Goal: Complete application form

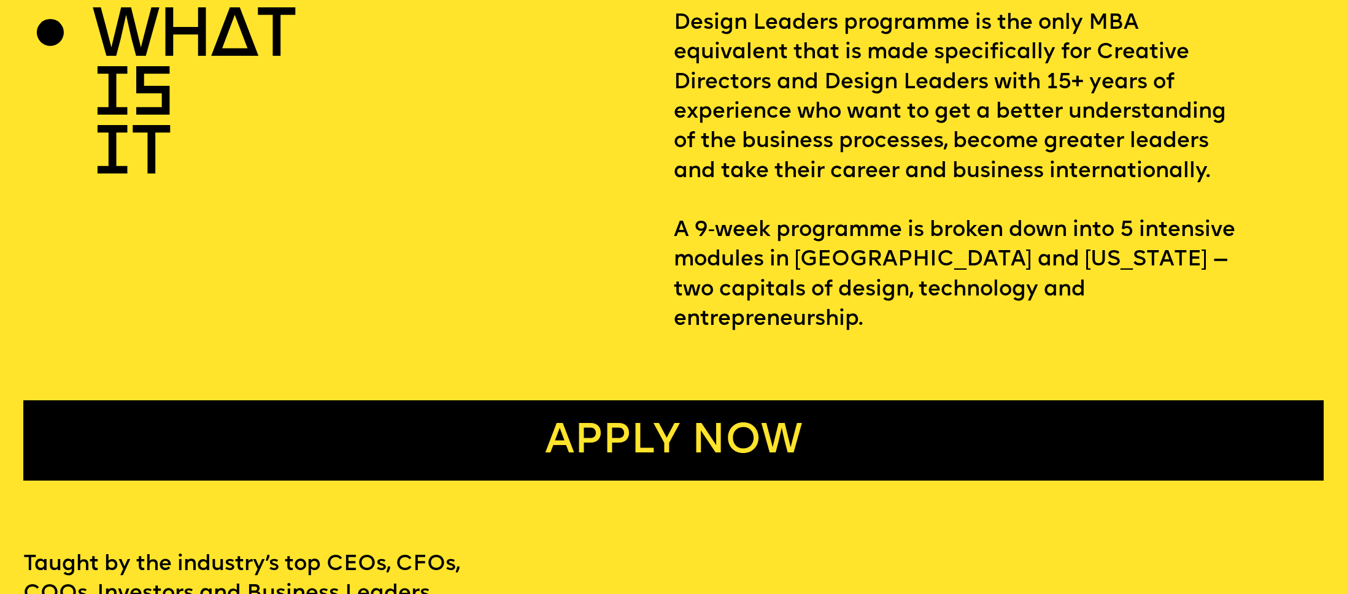
click at [692, 426] on link "Apply now" at bounding box center [673, 441] width 1300 height 80
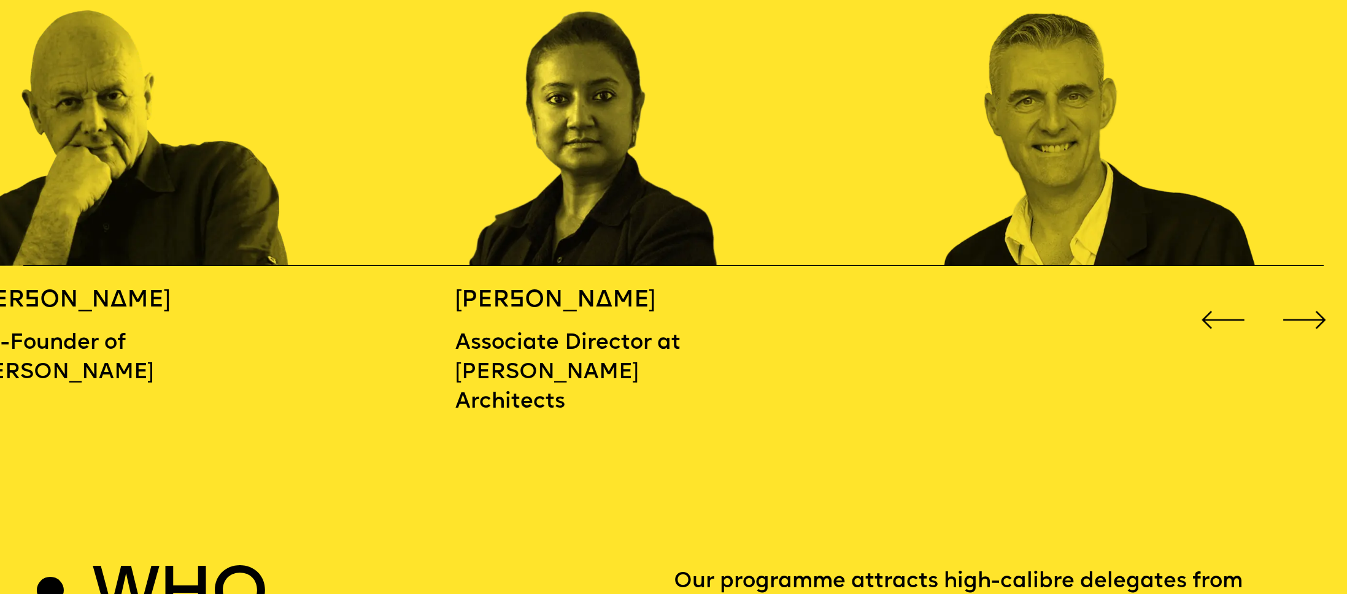
scroll to position [2223, 0]
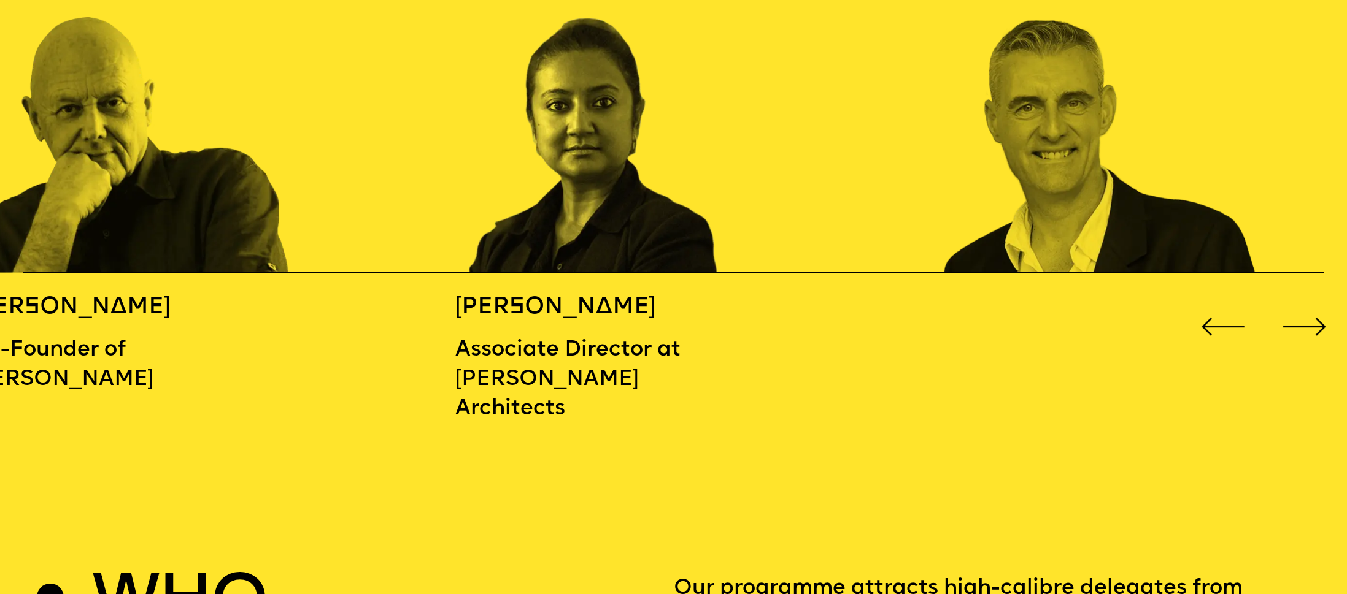
click at [1298, 317] on div "Next slide" at bounding box center [1304, 327] width 54 height 54
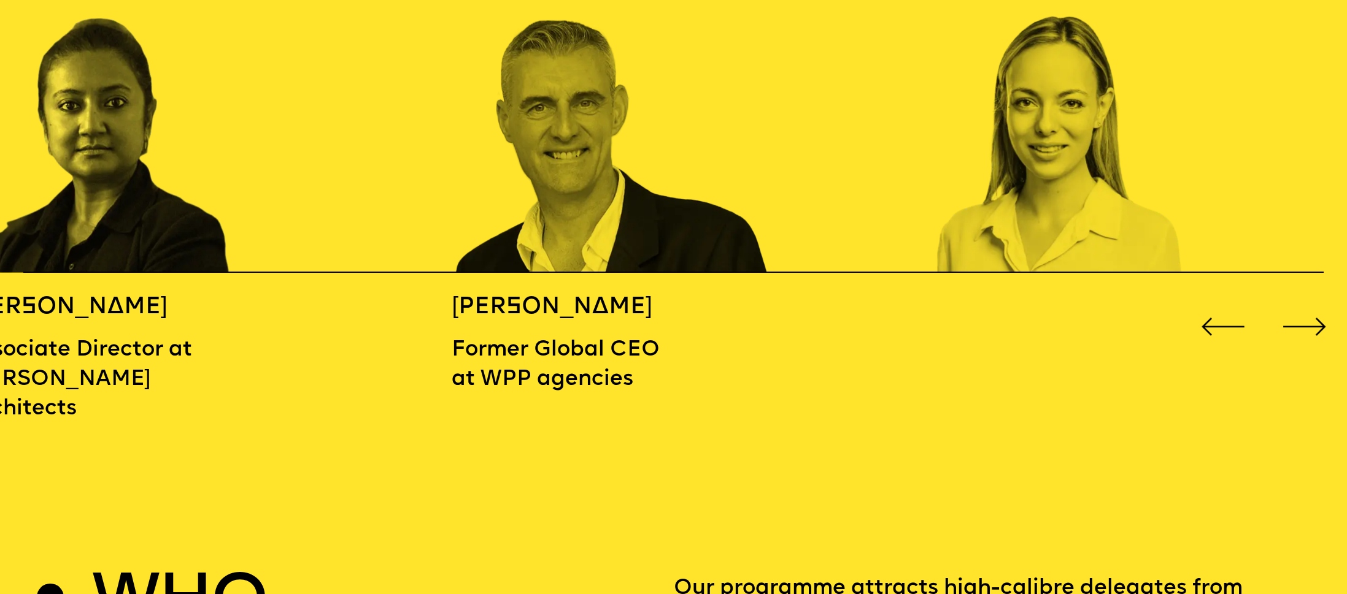
click at [1296, 317] on div "Next slide" at bounding box center [1304, 327] width 54 height 54
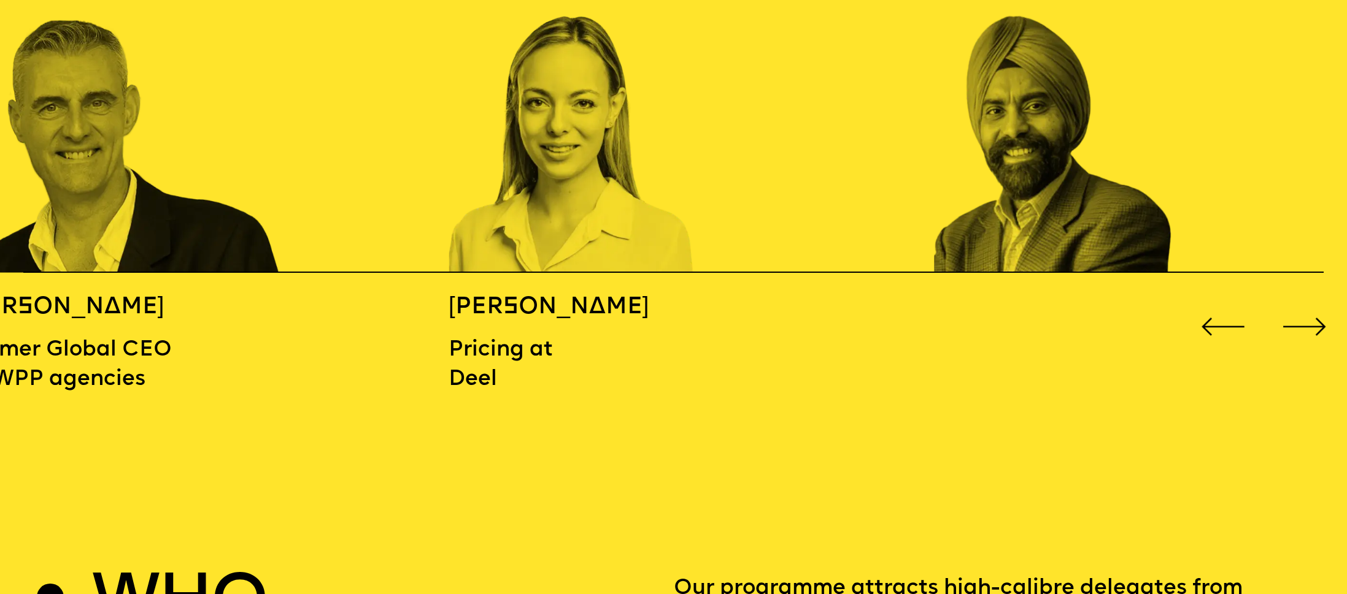
click at [1296, 317] on div "Next slide" at bounding box center [1304, 327] width 54 height 54
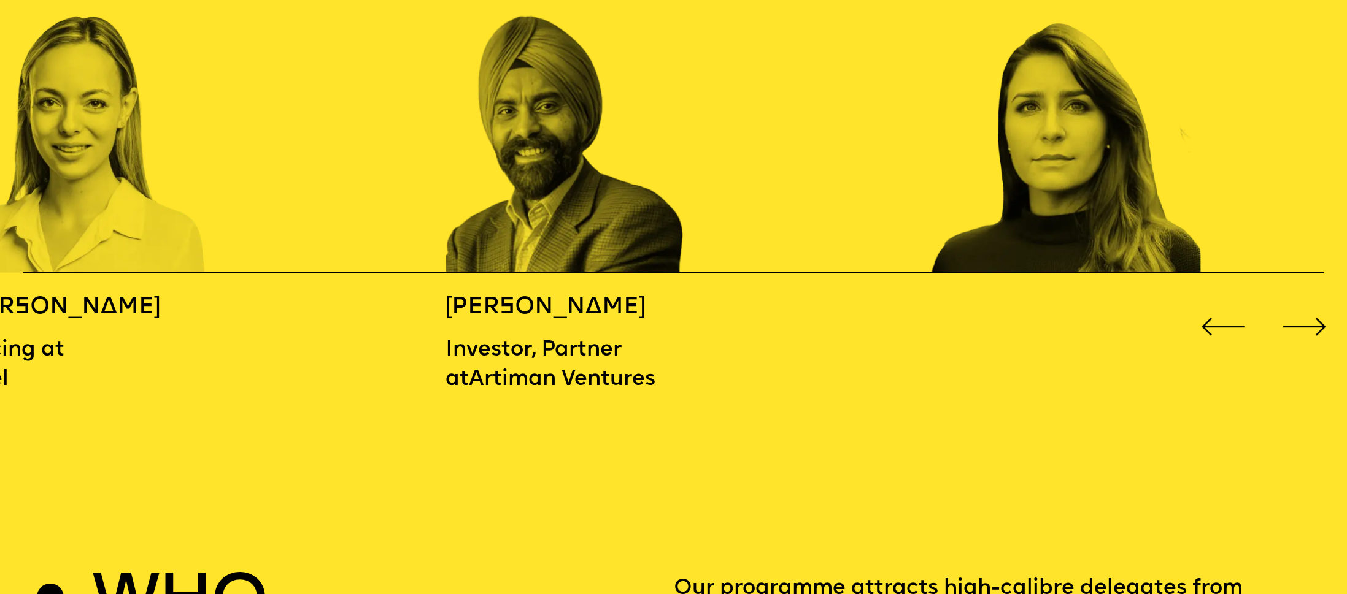
click at [1296, 317] on div "Next slide" at bounding box center [1304, 327] width 54 height 54
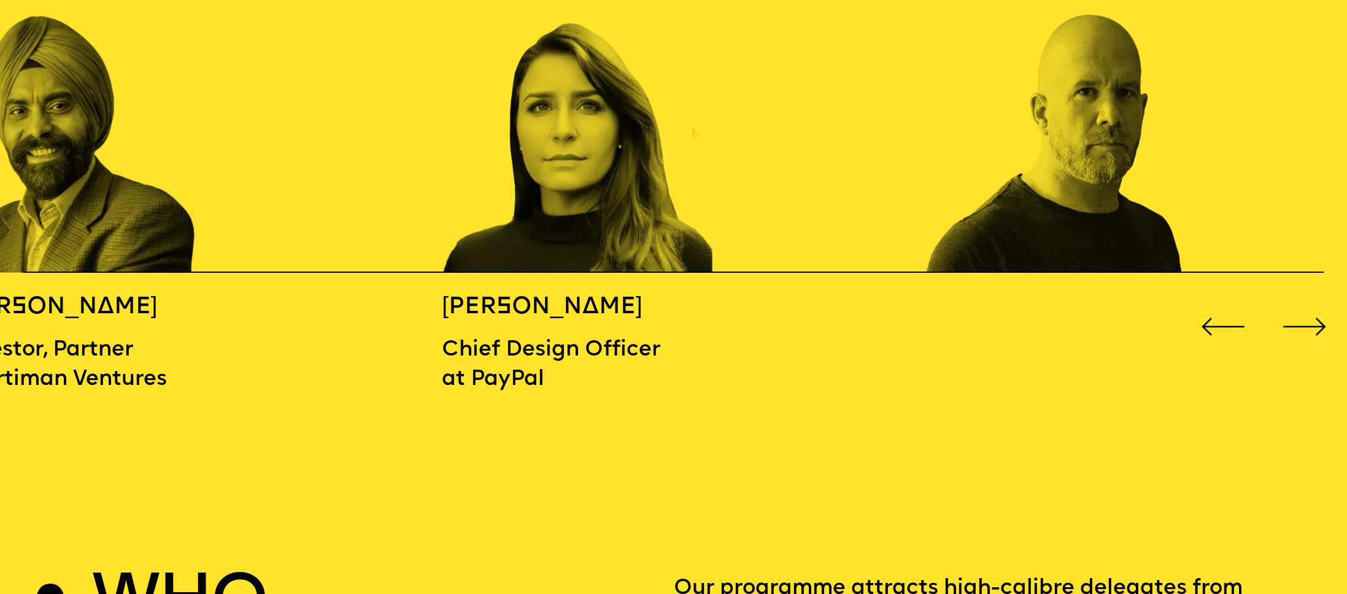
click at [1296, 316] on div "Next slide" at bounding box center [1304, 327] width 54 height 54
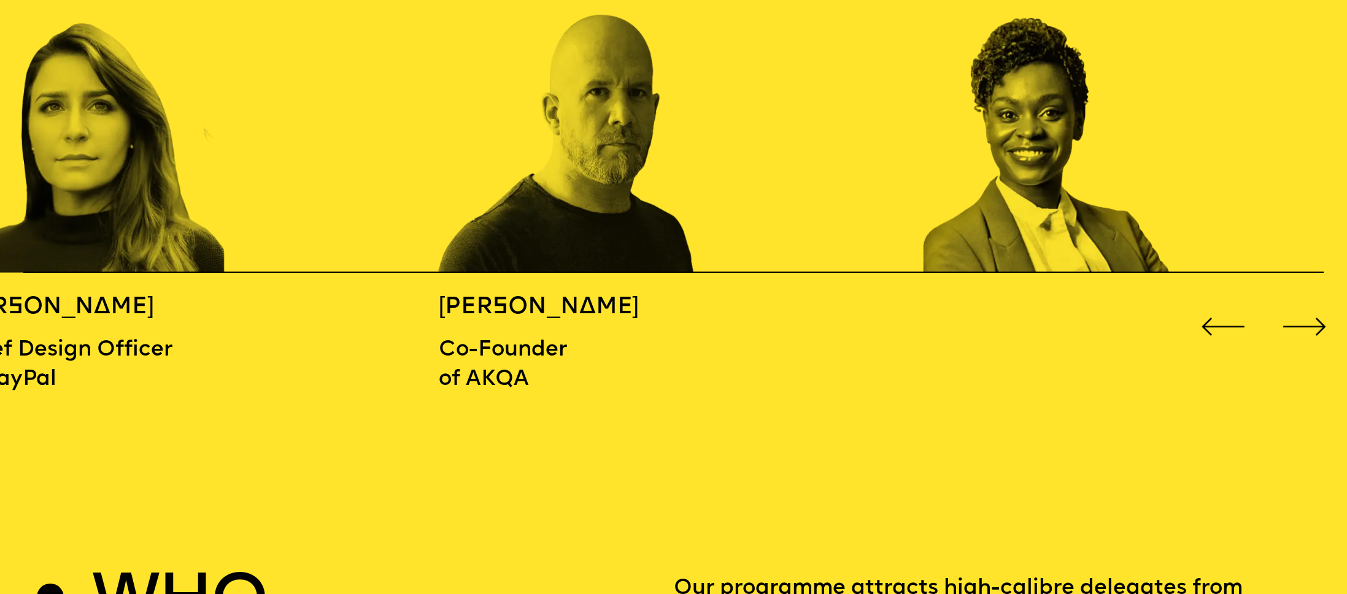
click at [1296, 316] on div "Next slide" at bounding box center [1304, 327] width 54 height 54
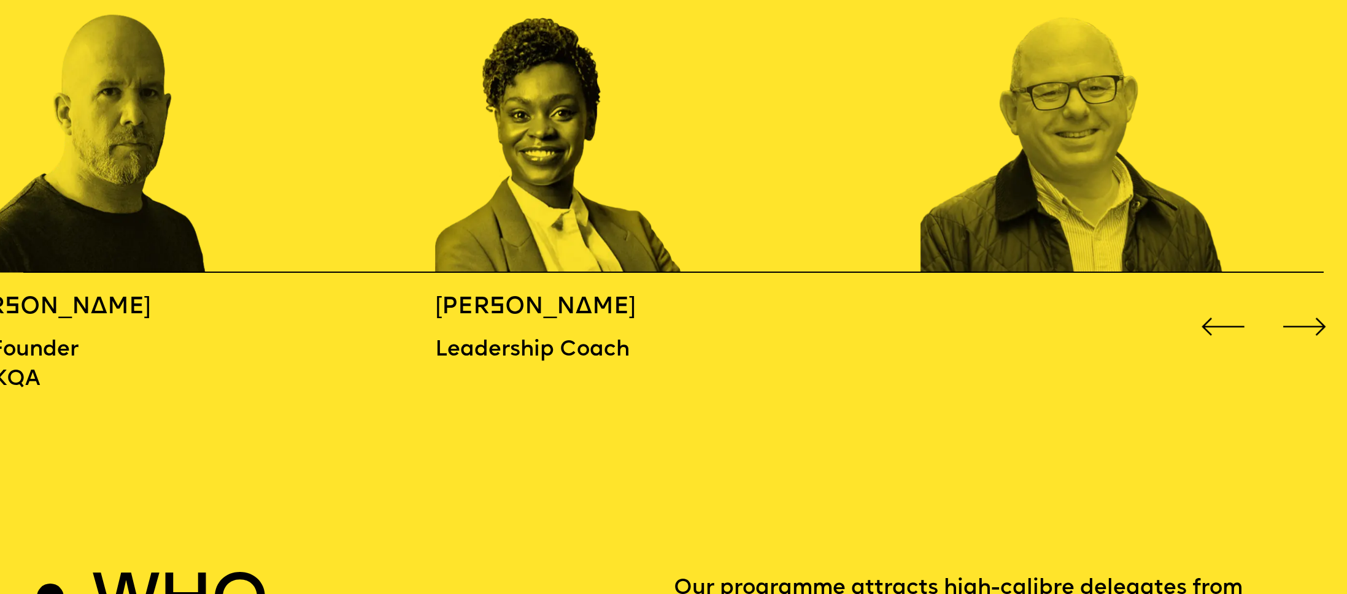
click at [1296, 316] on div "Next slide" at bounding box center [1304, 327] width 54 height 54
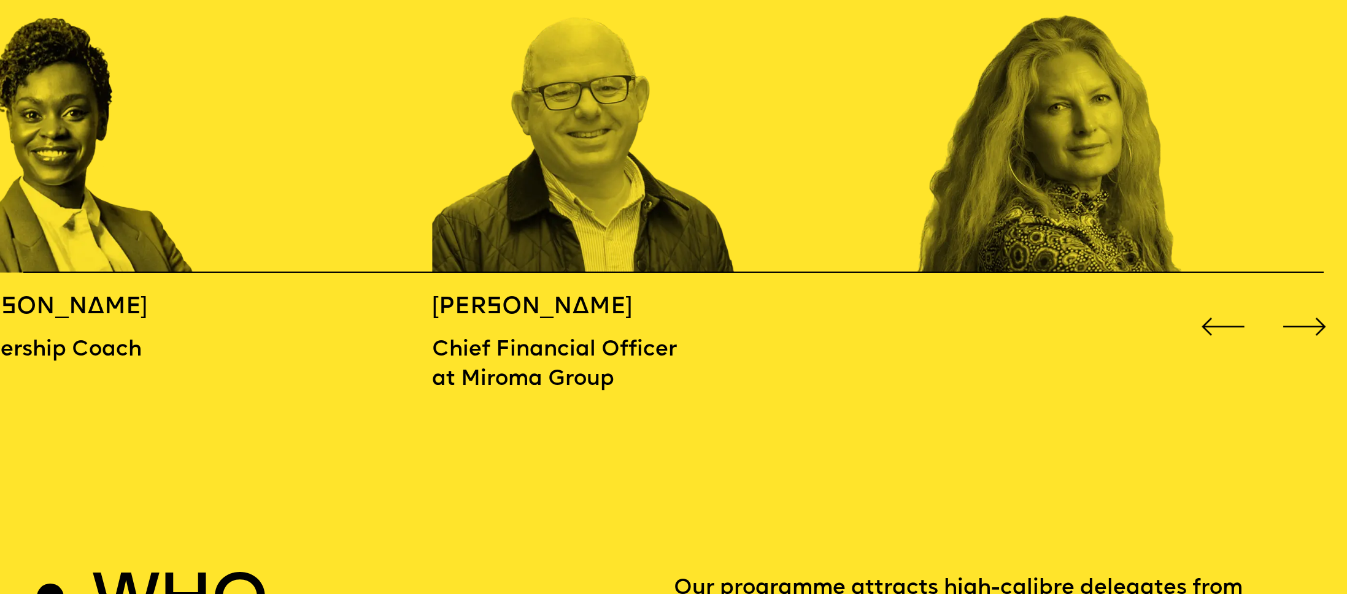
click at [1296, 316] on div "Next slide" at bounding box center [1304, 327] width 54 height 54
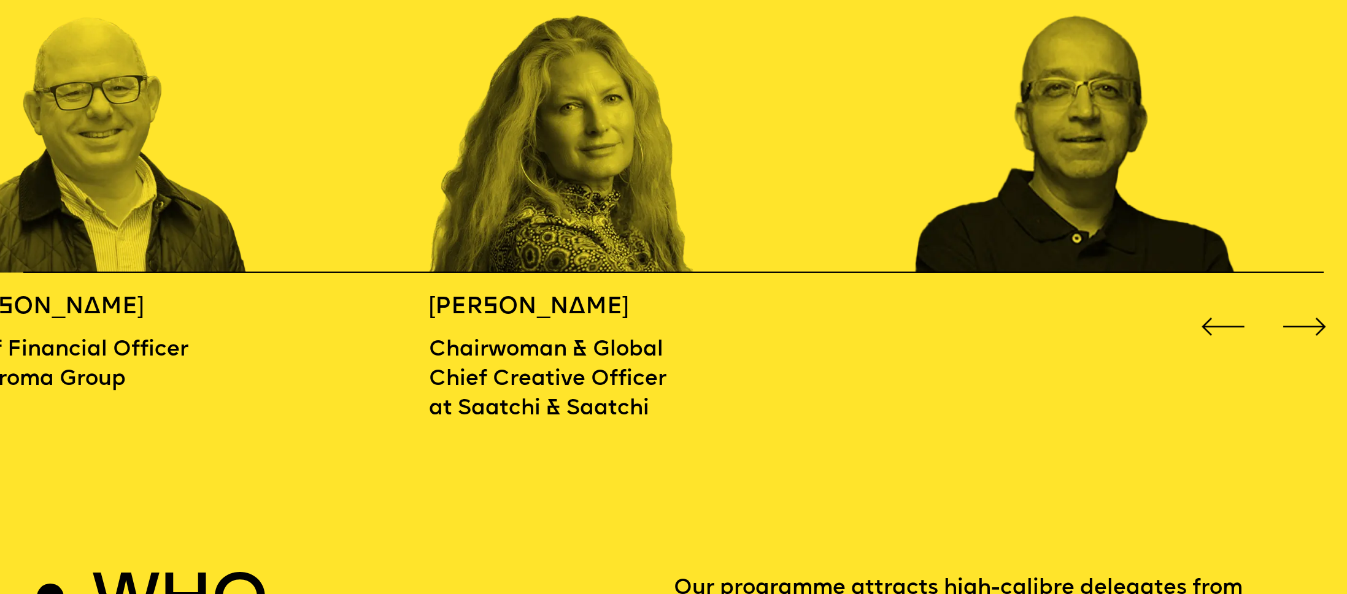
click at [1296, 316] on div "Next slide" at bounding box center [1304, 327] width 54 height 54
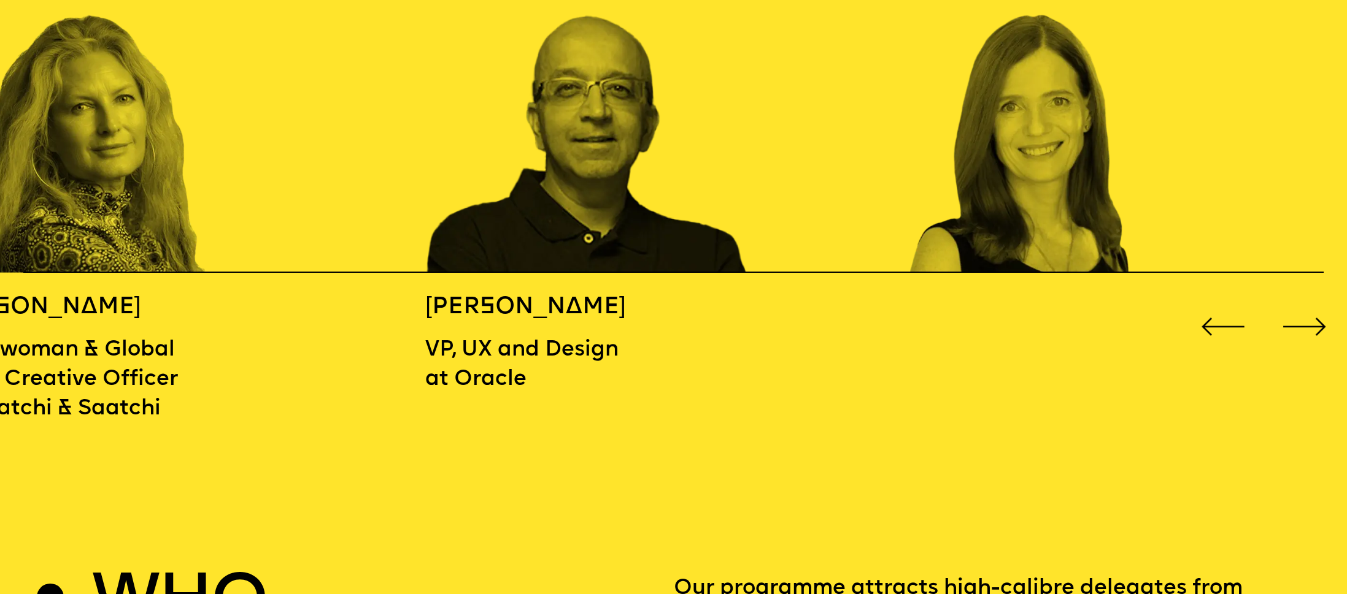
click at [1296, 316] on div "Next slide" at bounding box center [1304, 327] width 54 height 54
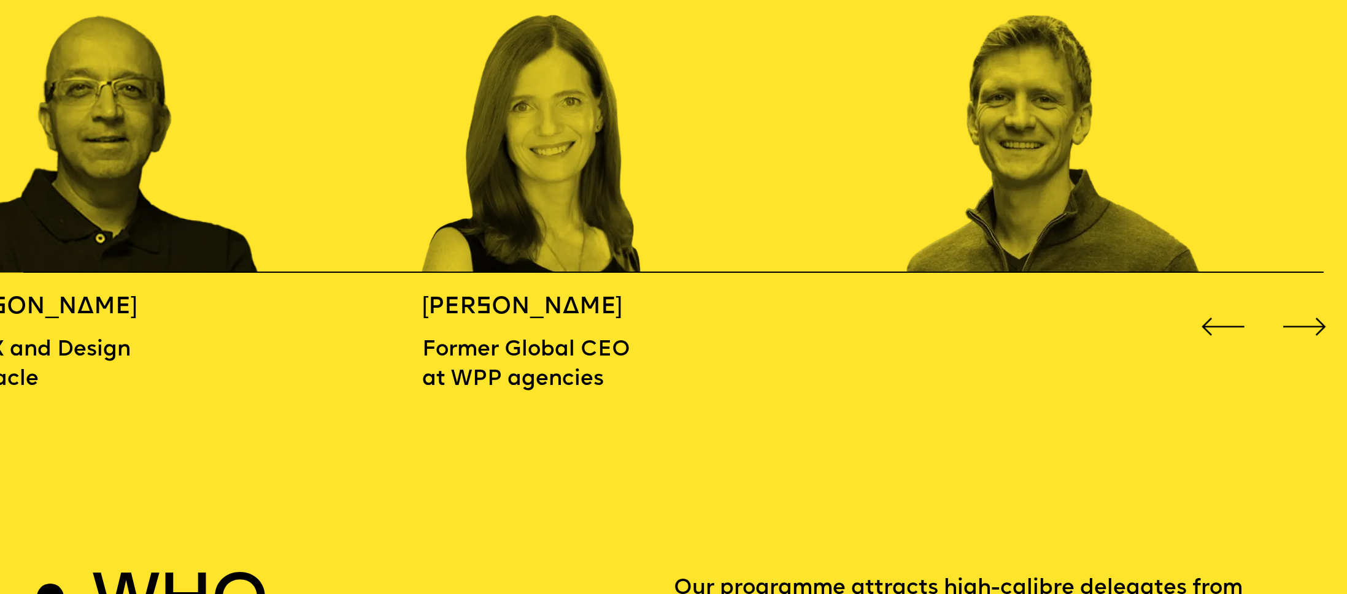
click at [1296, 316] on div "Next slide" at bounding box center [1304, 327] width 54 height 54
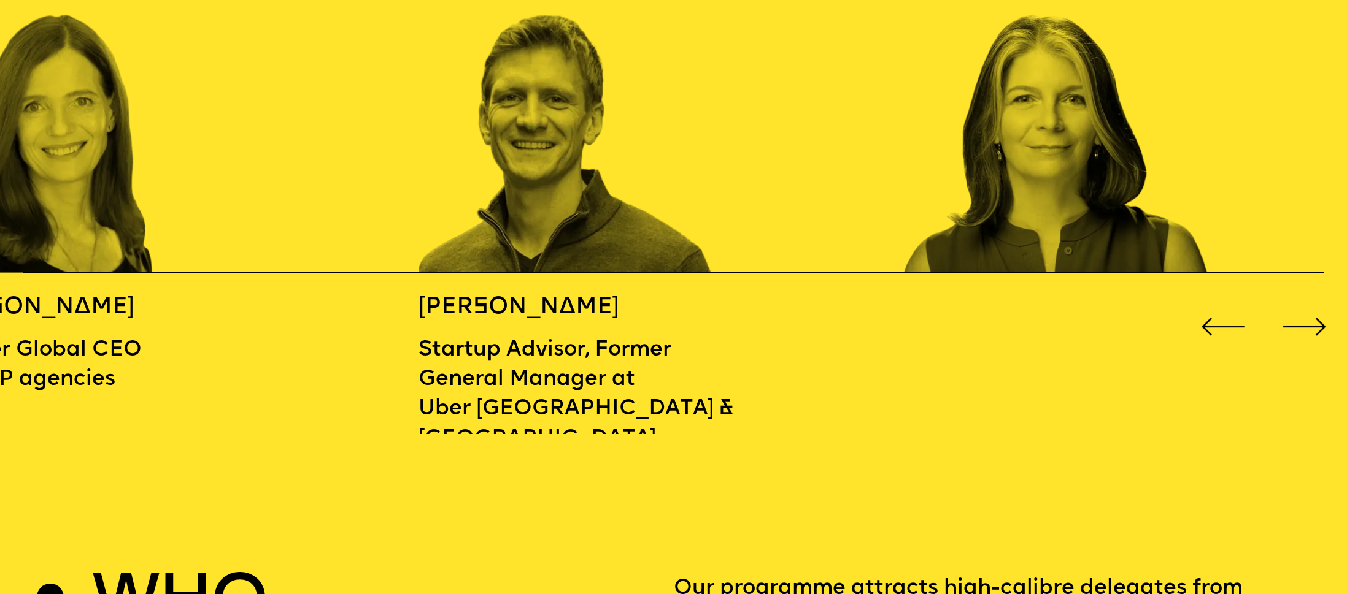
click at [1296, 316] on div "Next slide" at bounding box center [1304, 327] width 54 height 54
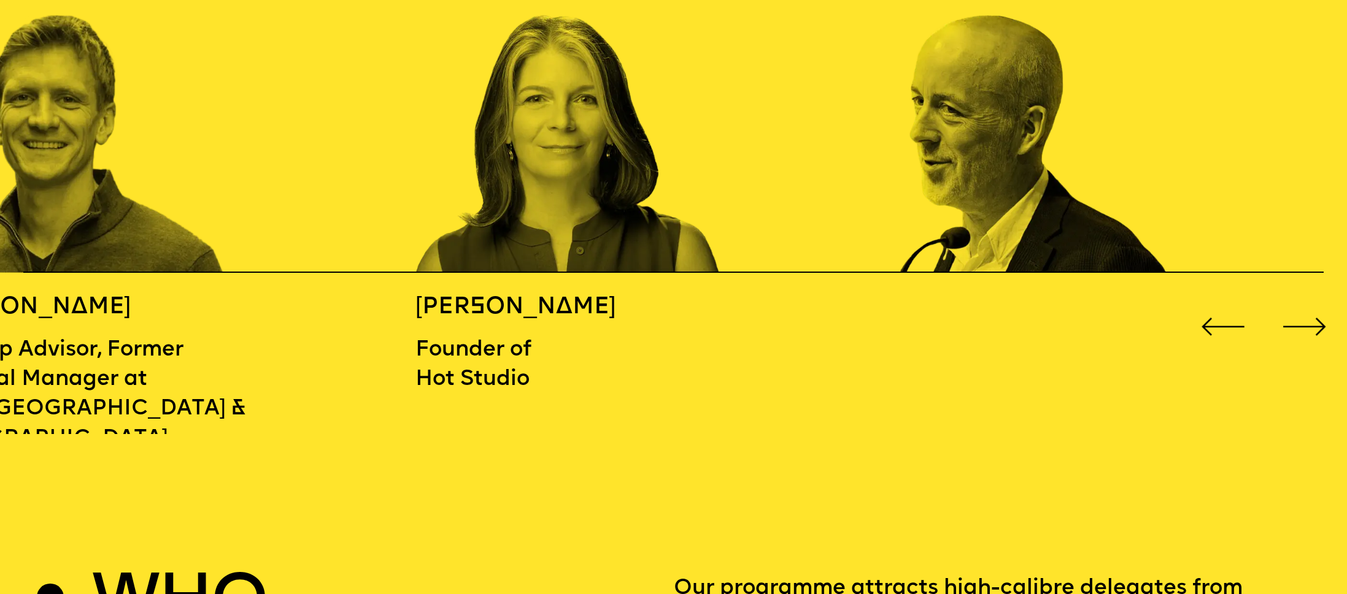
click at [1296, 316] on div "Next slide" at bounding box center [1304, 327] width 54 height 54
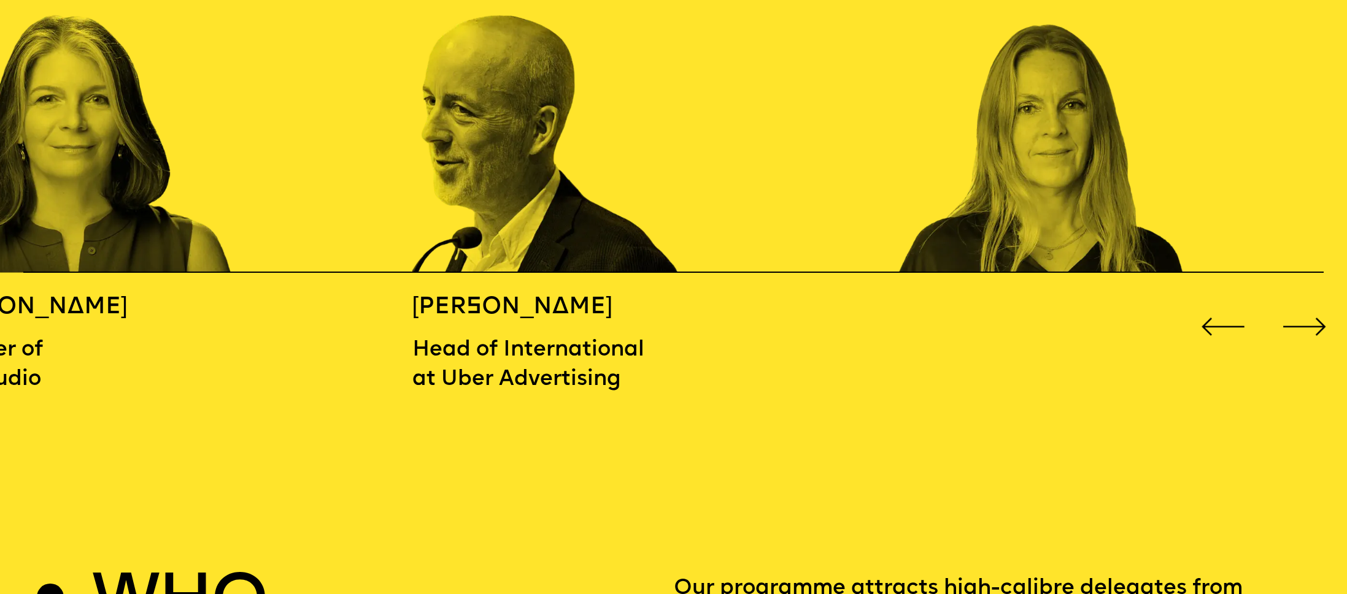
click at [1296, 316] on div "Next slide" at bounding box center [1304, 327] width 54 height 54
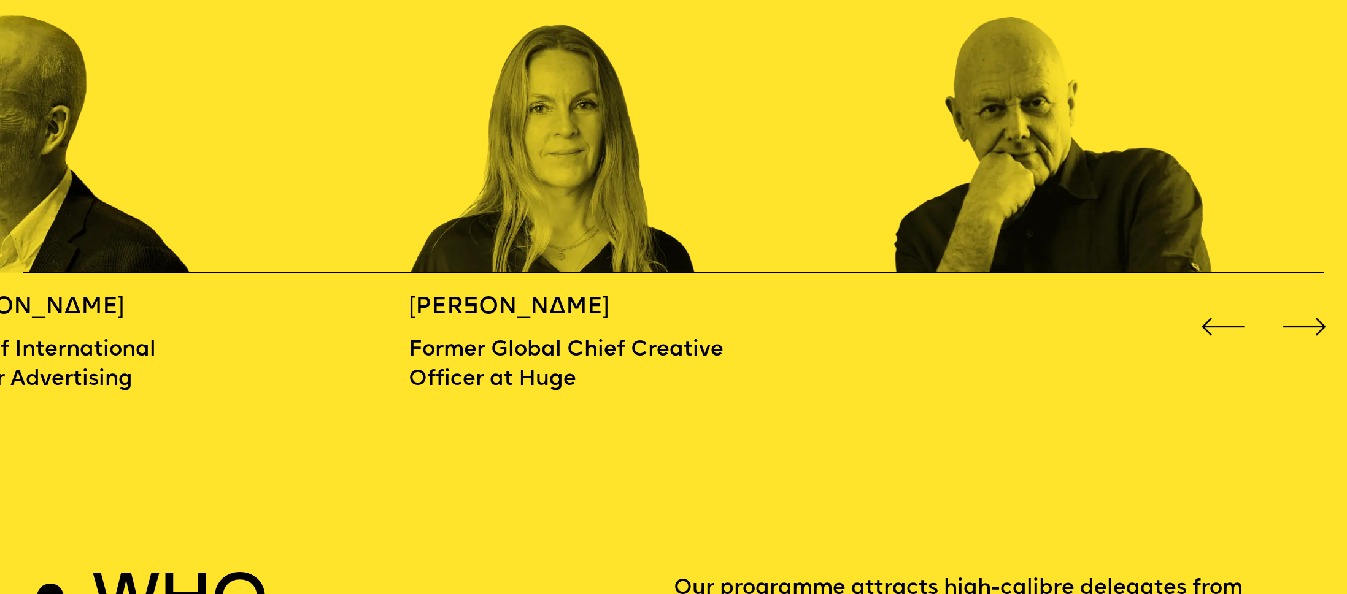
click at [1296, 316] on div "Next slide" at bounding box center [1304, 327] width 54 height 54
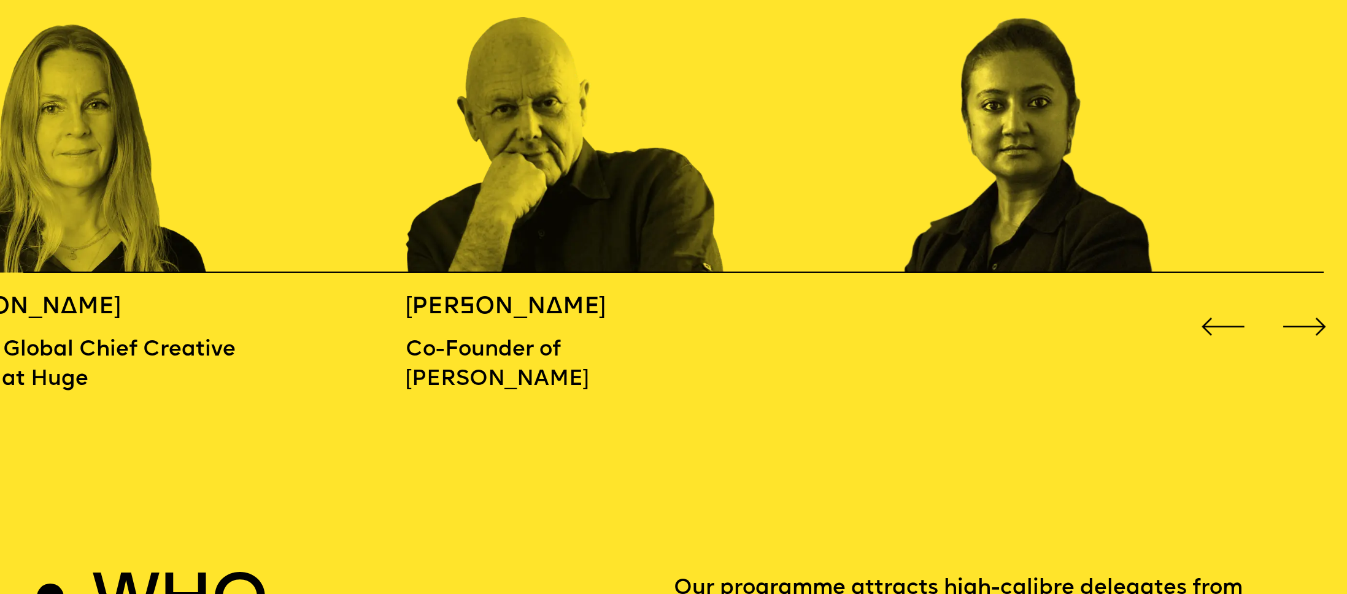
click at [1296, 316] on div "Next slide" at bounding box center [1304, 327] width 54 height 54
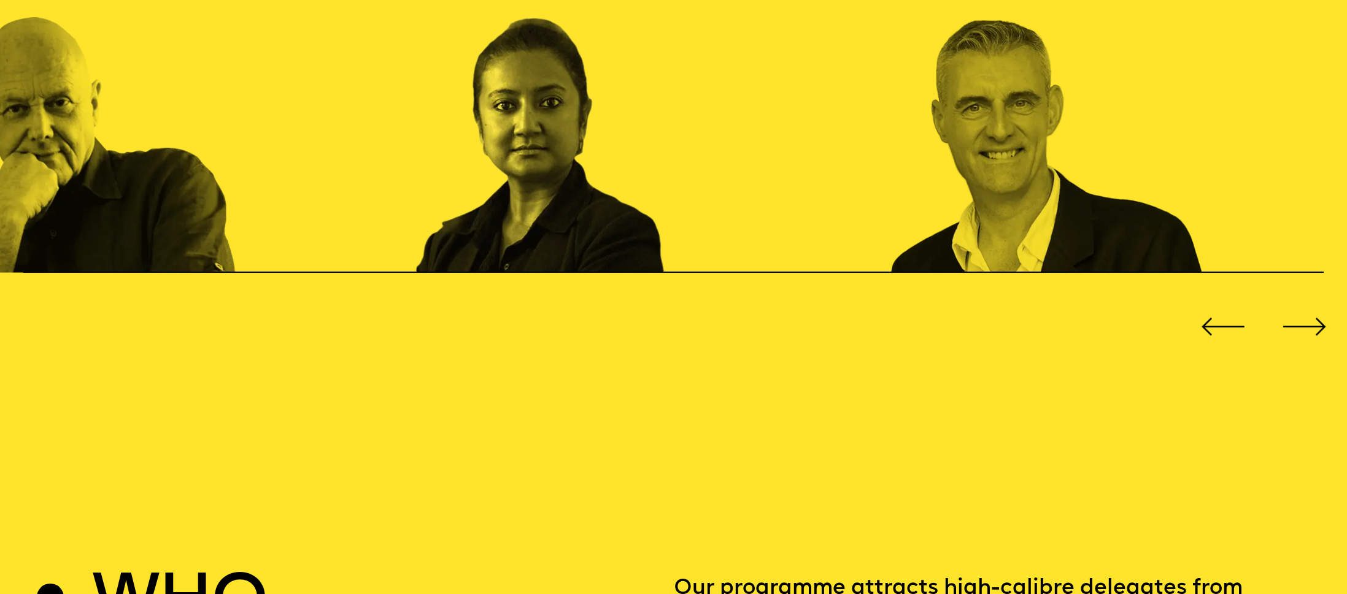
click at [1296, 316] on div "Next slide" at bounding box center [1304, 327] width 54 height 54
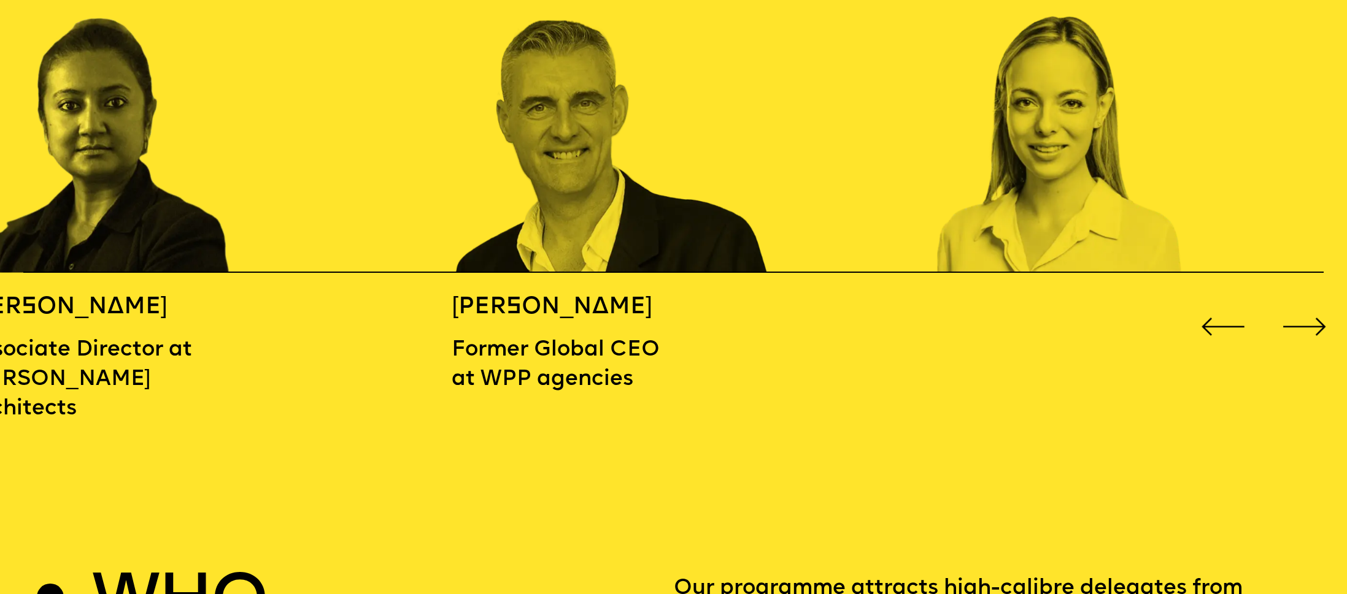
click at [1296, 316] on div "Next slide" at bounding box center [1304, 327] width 54 height 54
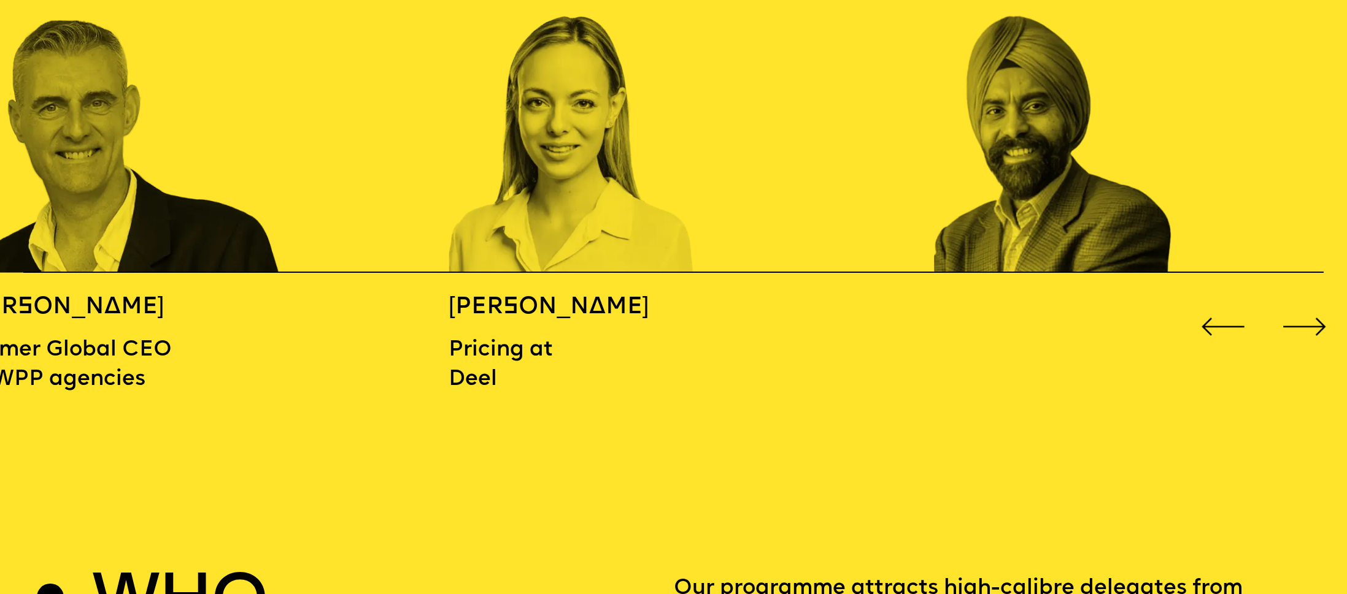
click at [1296, 316] on div "Next slide" at bounding box center [1304, 327] width 54 height 54
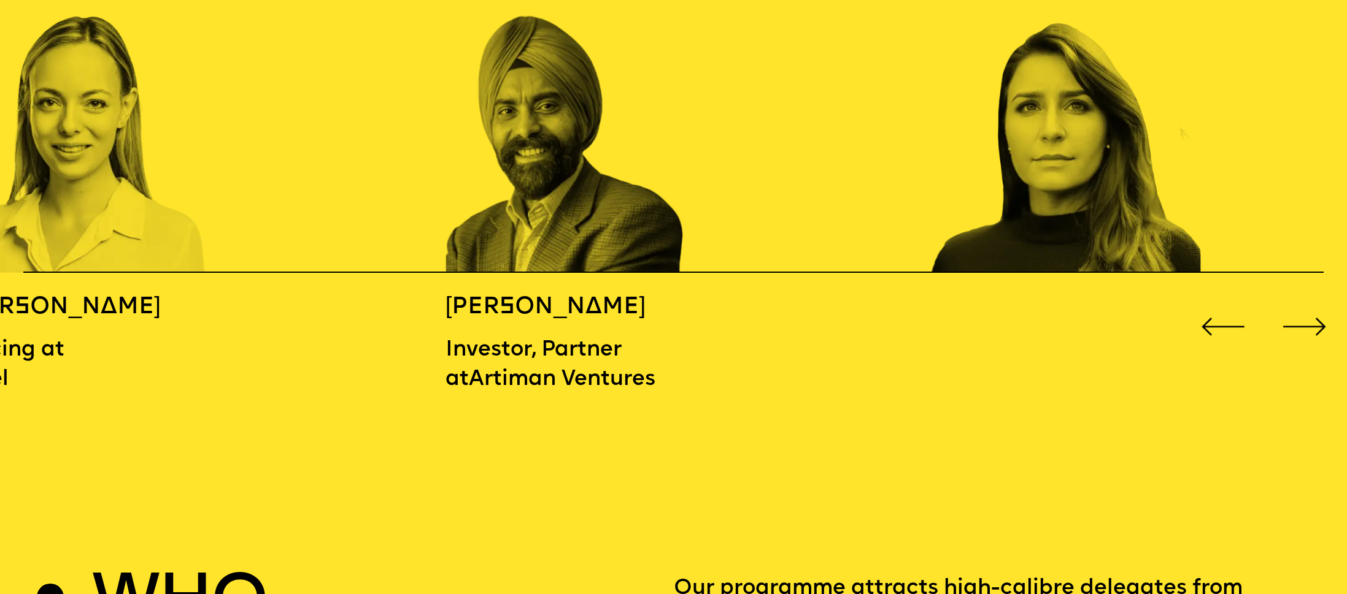
click at [1296, 316] on div "Next slide" at bounding box center [1304, 327] width 54 height 54
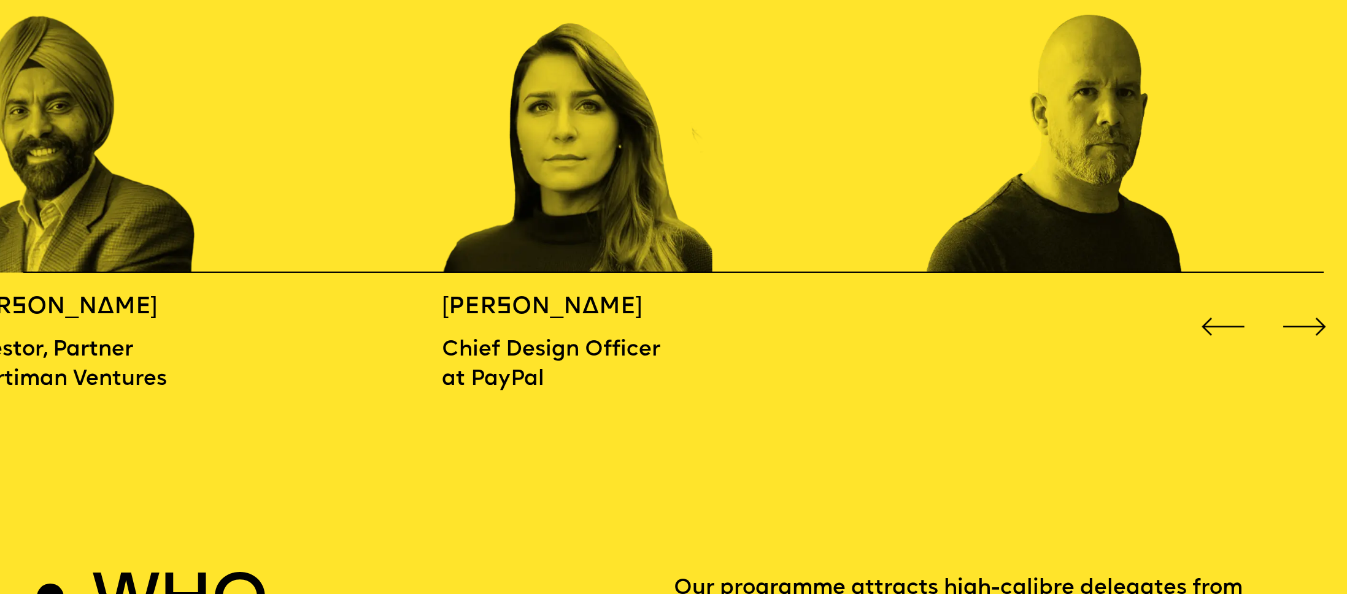
click at [675, 153] on img "6 / 16" at bounding box center [603, 84] width 323 height 377
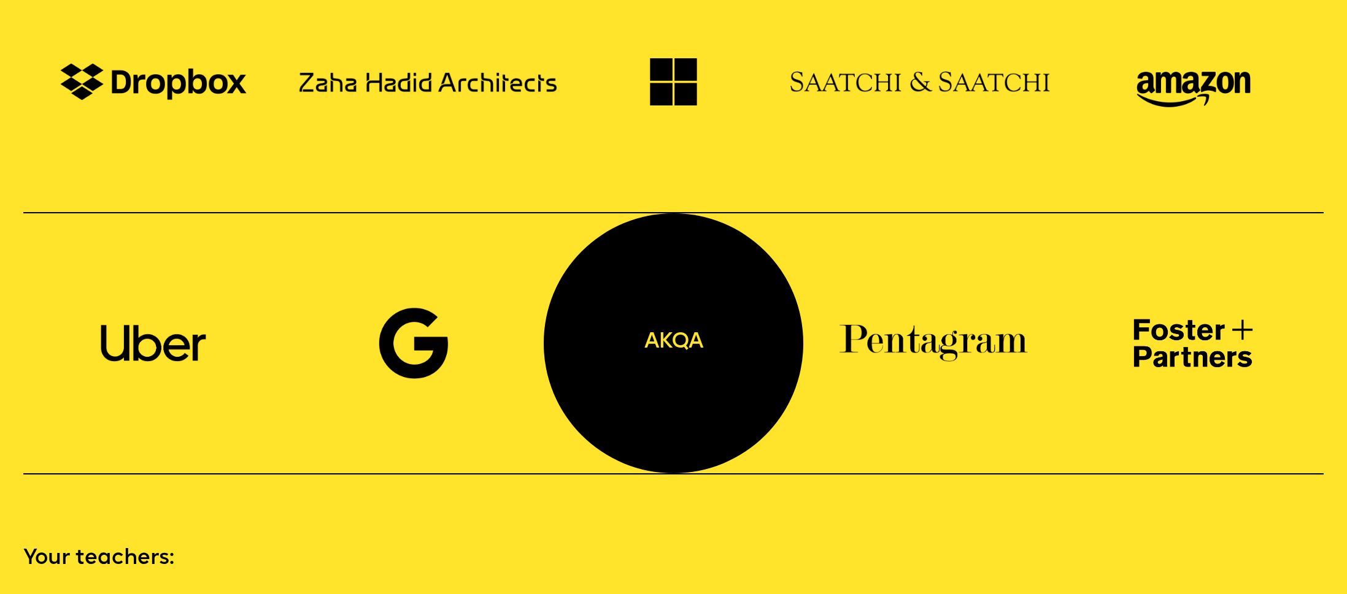
scroll to position [1438, 0]
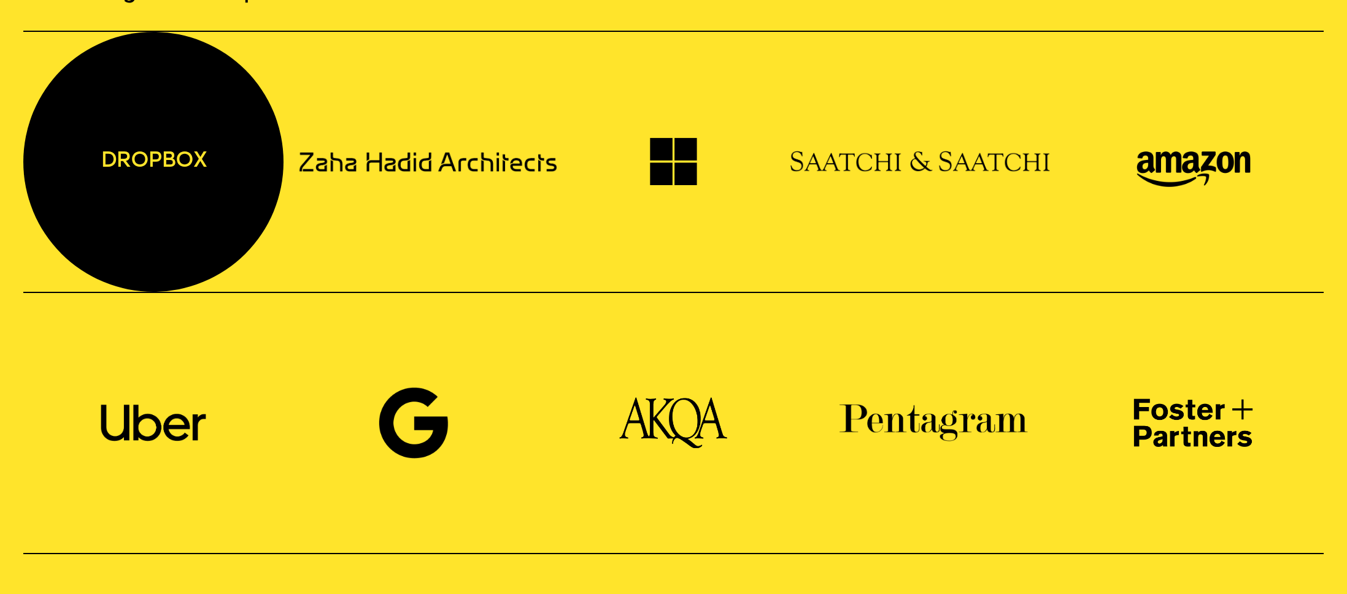
click at [180, 140] on div "DROPBOX" at bounding box center [153, 162] width 260 height 260
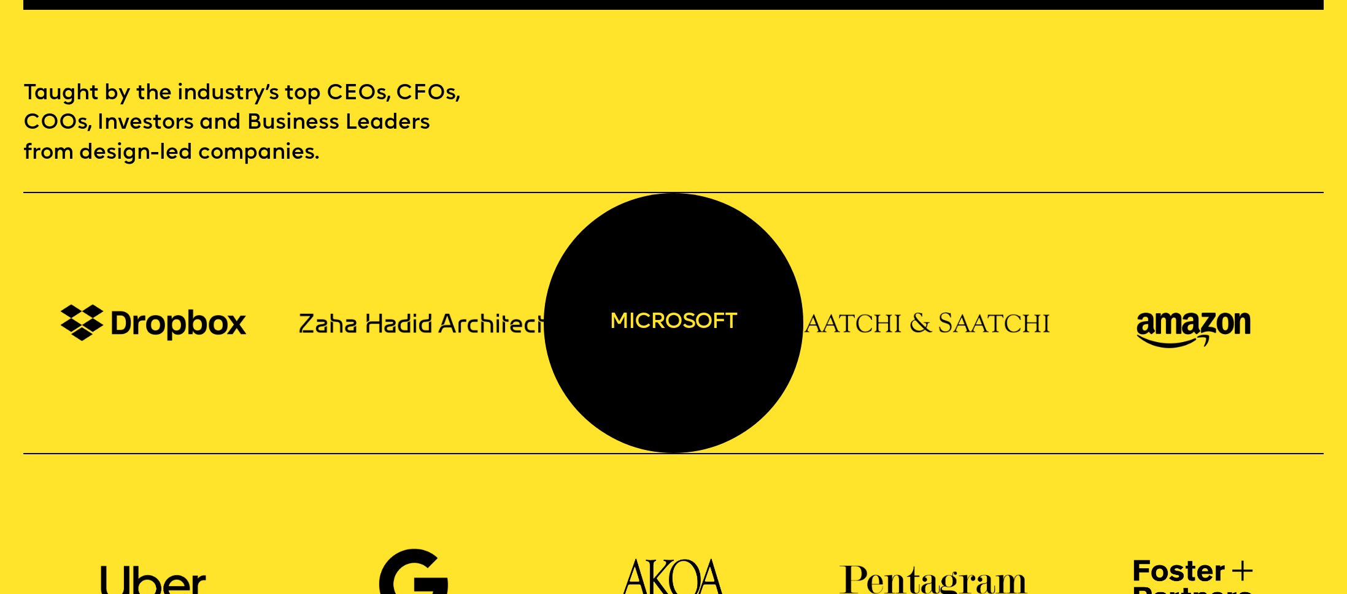
scroll to position [1189, 0]
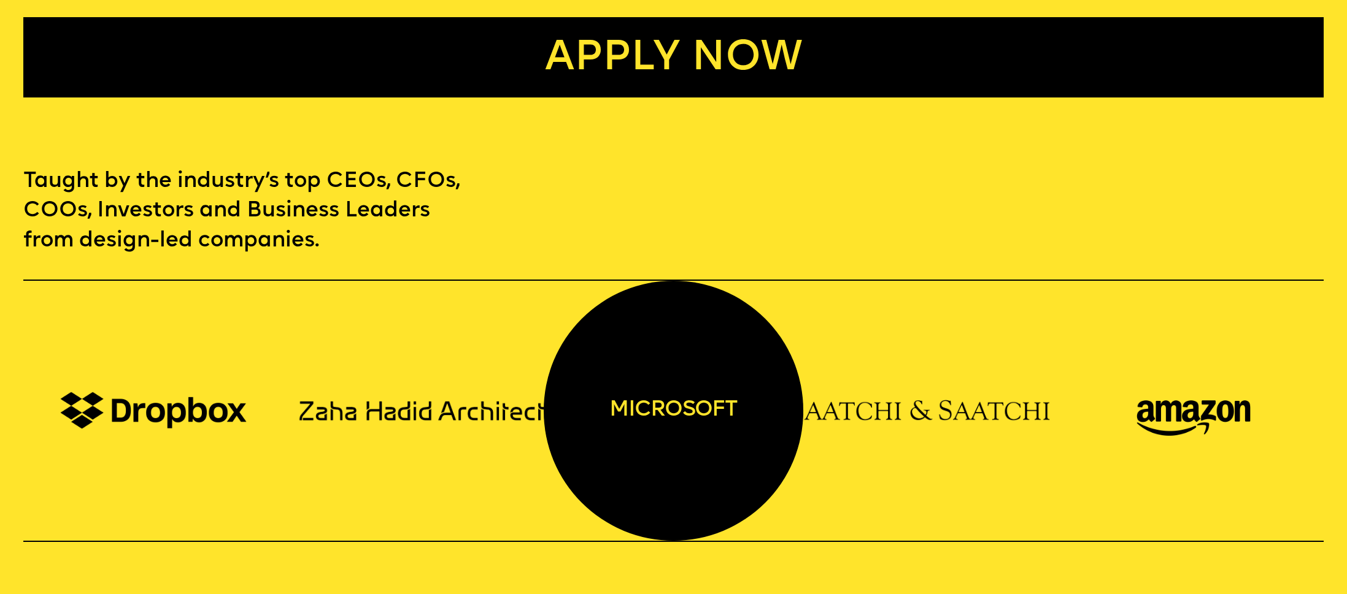
click at [629, 334] on div "microsoft" at bounding box center [674, 411] width 260 height 260
click at [664, 377] on div "microsoft" at bounding box center [674, 411] width 260 height 260
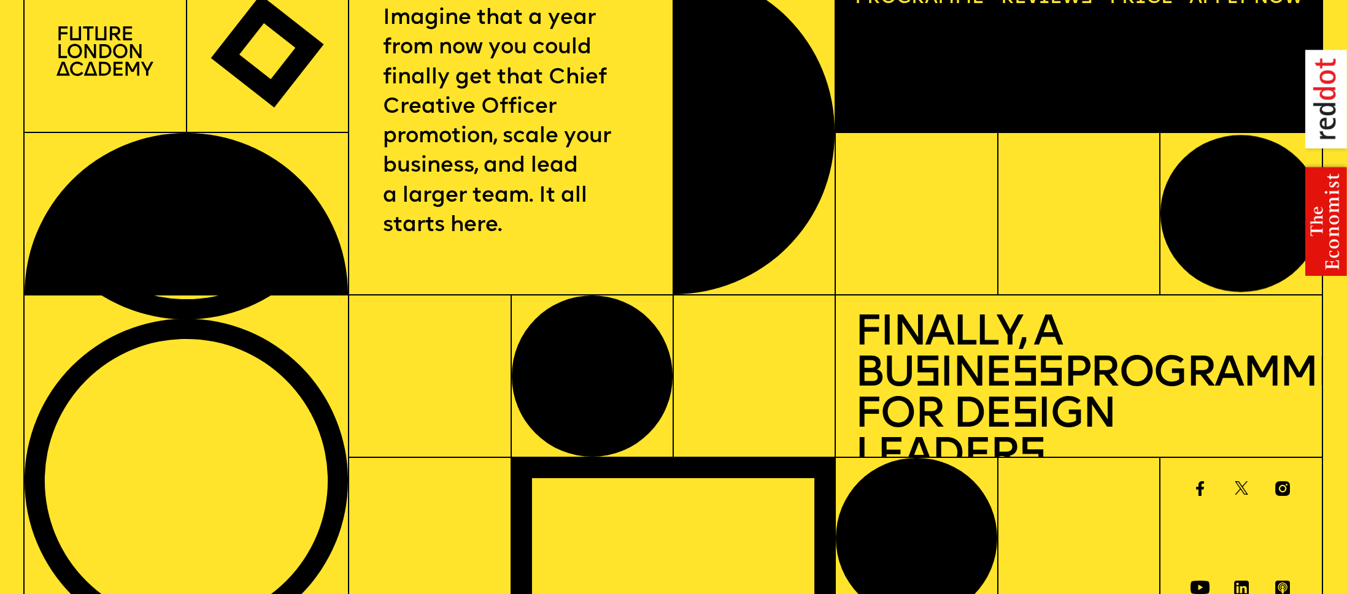
scroll to position [0, 0]
